Goal: Communication & Community: Connect with others

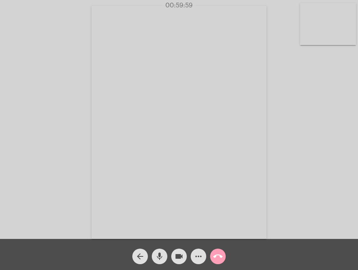
click at [217, 262] on span "call_end" at bounding box center [217, 257] width 9 height 16
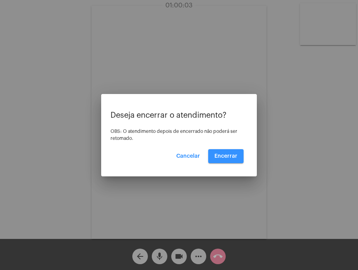
click at [226, 159] on button "Encerrar" at bounding box center [225, 156] width 35 height 14
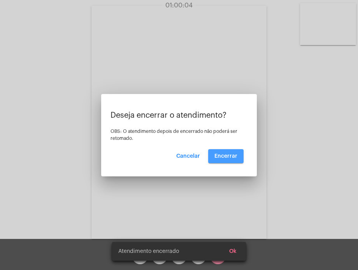
click at [226, 159] on button "Encerrar" at bounding box center [225, 156] width 35 height 14
click at [226, 159] on video at bounding box center [178, 122] width 175 height 233
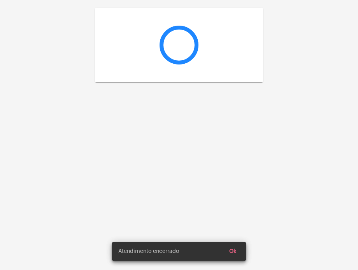
click at [226, 159] on div at bounding box center [179, 135] width 358 height 270
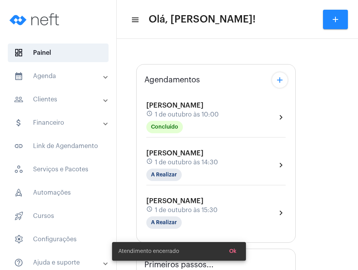
type input "[URL][DOMAIN_NAME][PERSON_NAME][PERSON_NAME]"
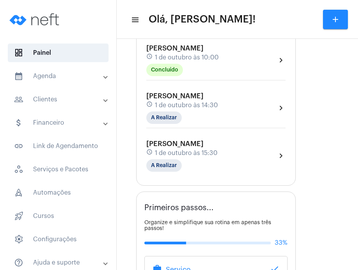
scroll to position [143, 0]
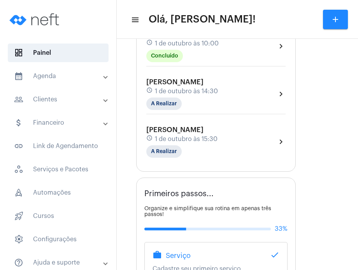
click at [250, 129] on div "[PERSON_NAME] schedule 1 de outubro às 15:30 A Realizar chevron_right" at bounding box center [215, 142] width 139 height 32
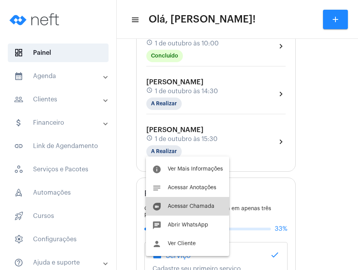
click at [187, 202] on button "duo [PERSON_NAME]" at bounding box center [187, 206] width 83 height 19
